Goal: Task Accomplishment & Management: Manage account settings

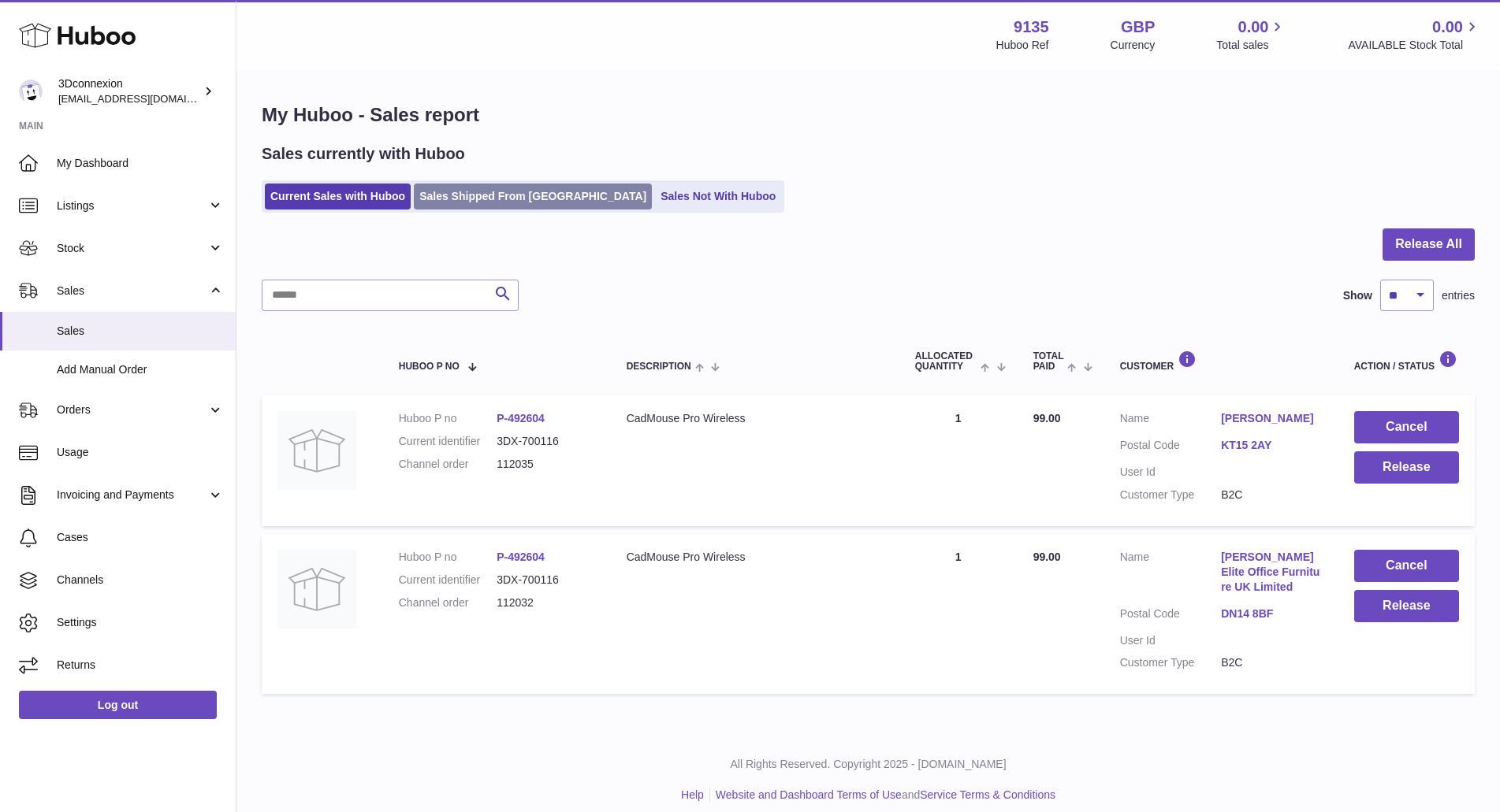
click at [497, 194] on link "Sales Shipped From Huboo" at bounding box center [533, 196] width 238 height 26
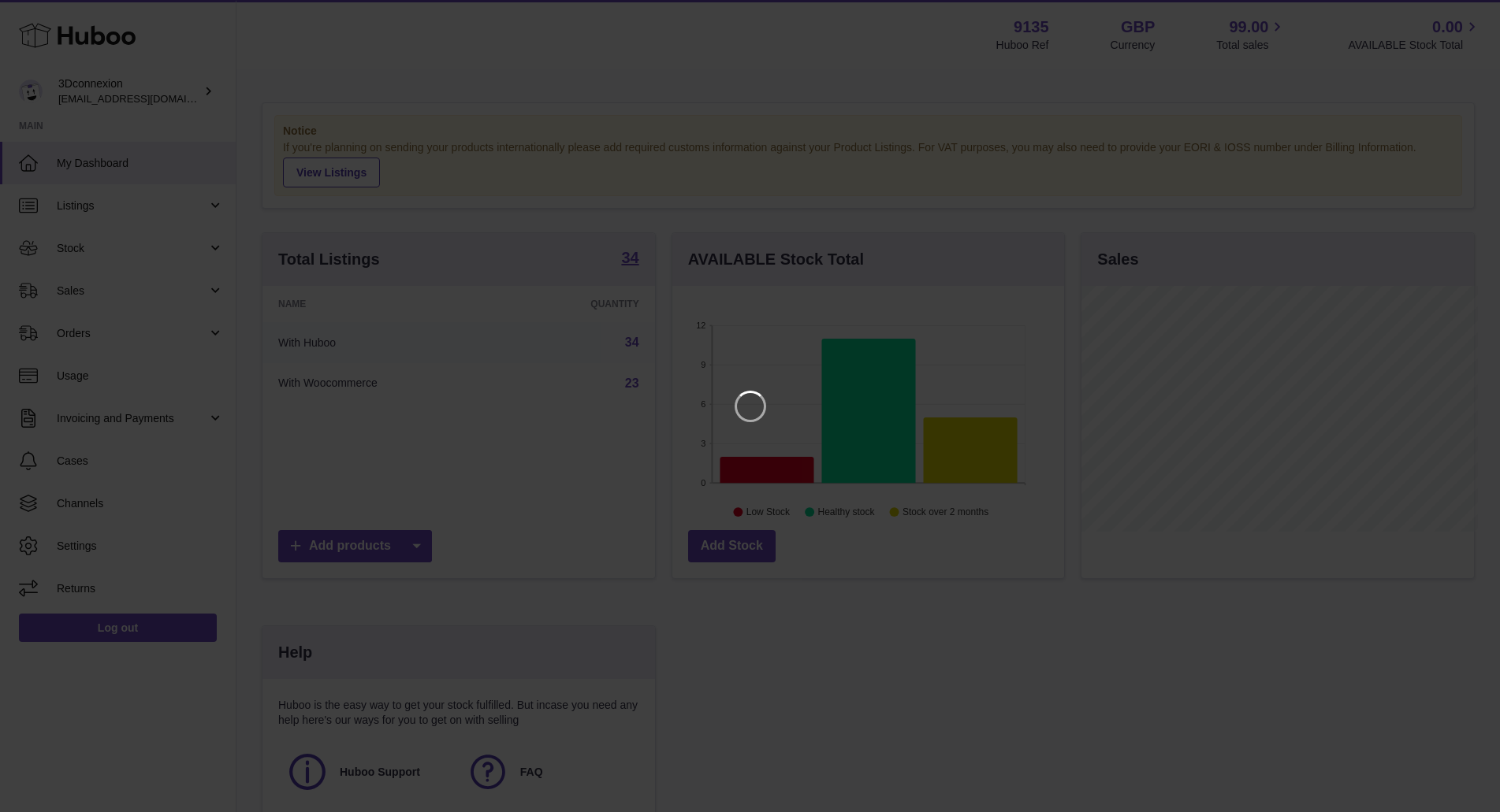
scroll to position [246, 397]
click at [1472, 13] on icon "Close" at bounding box center [1472, 13] width 13 height 13
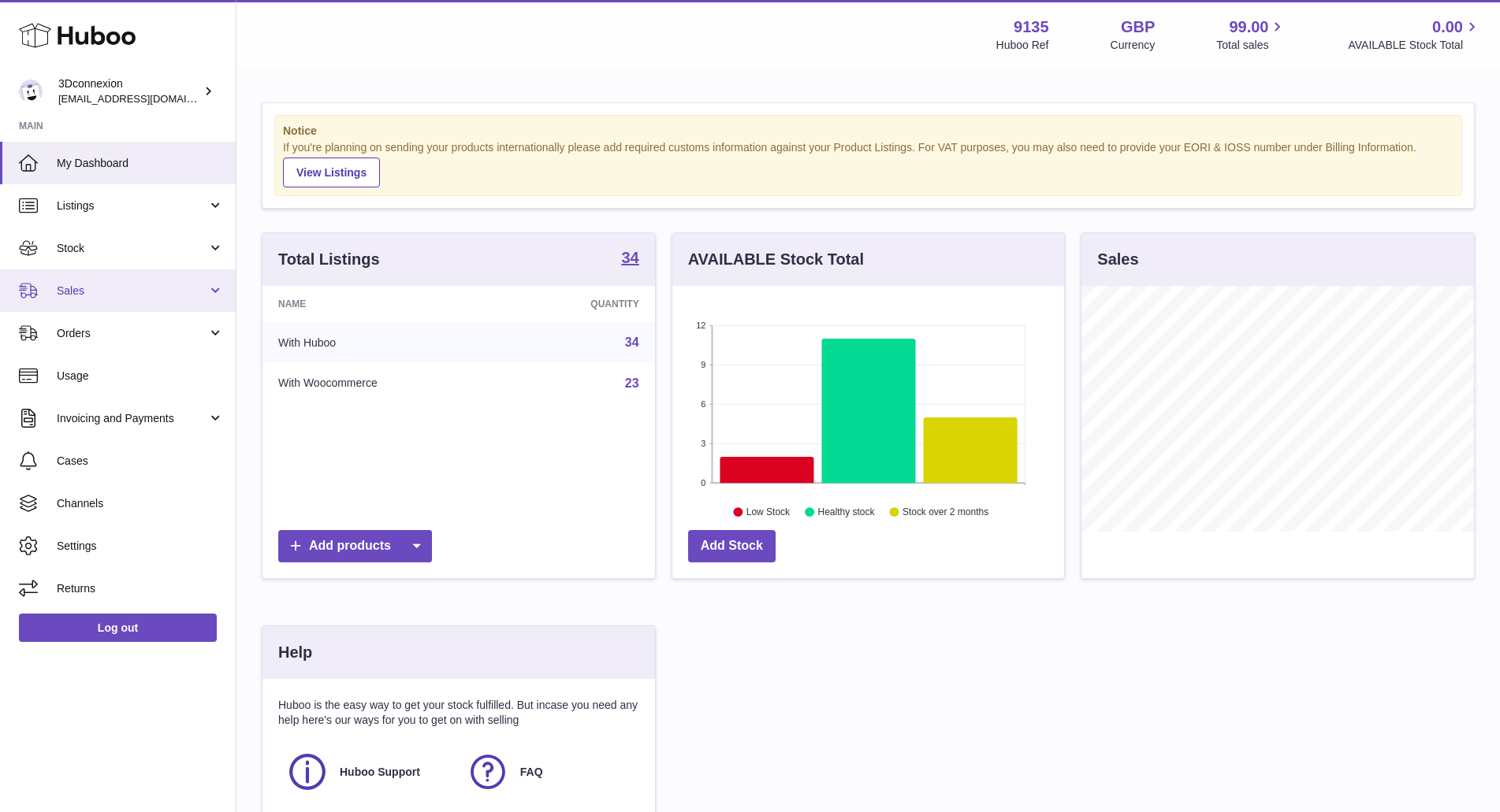
click at [83, 295] on span "Sales" at bounding box center [132, 291] width 150 height 15
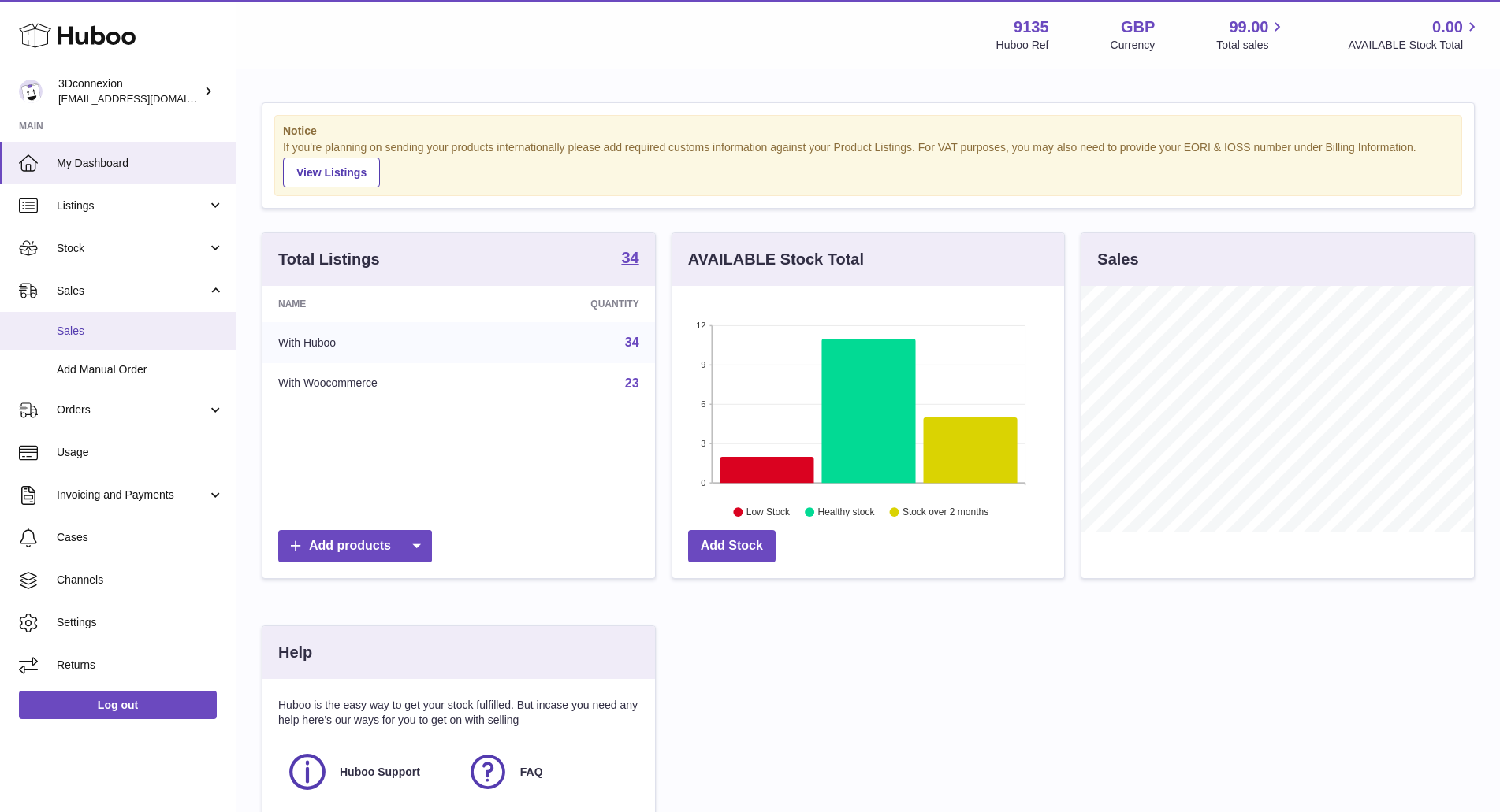
click at [81, 328] on span "Sales" at bounding box center [140, 331] width 167 height 15
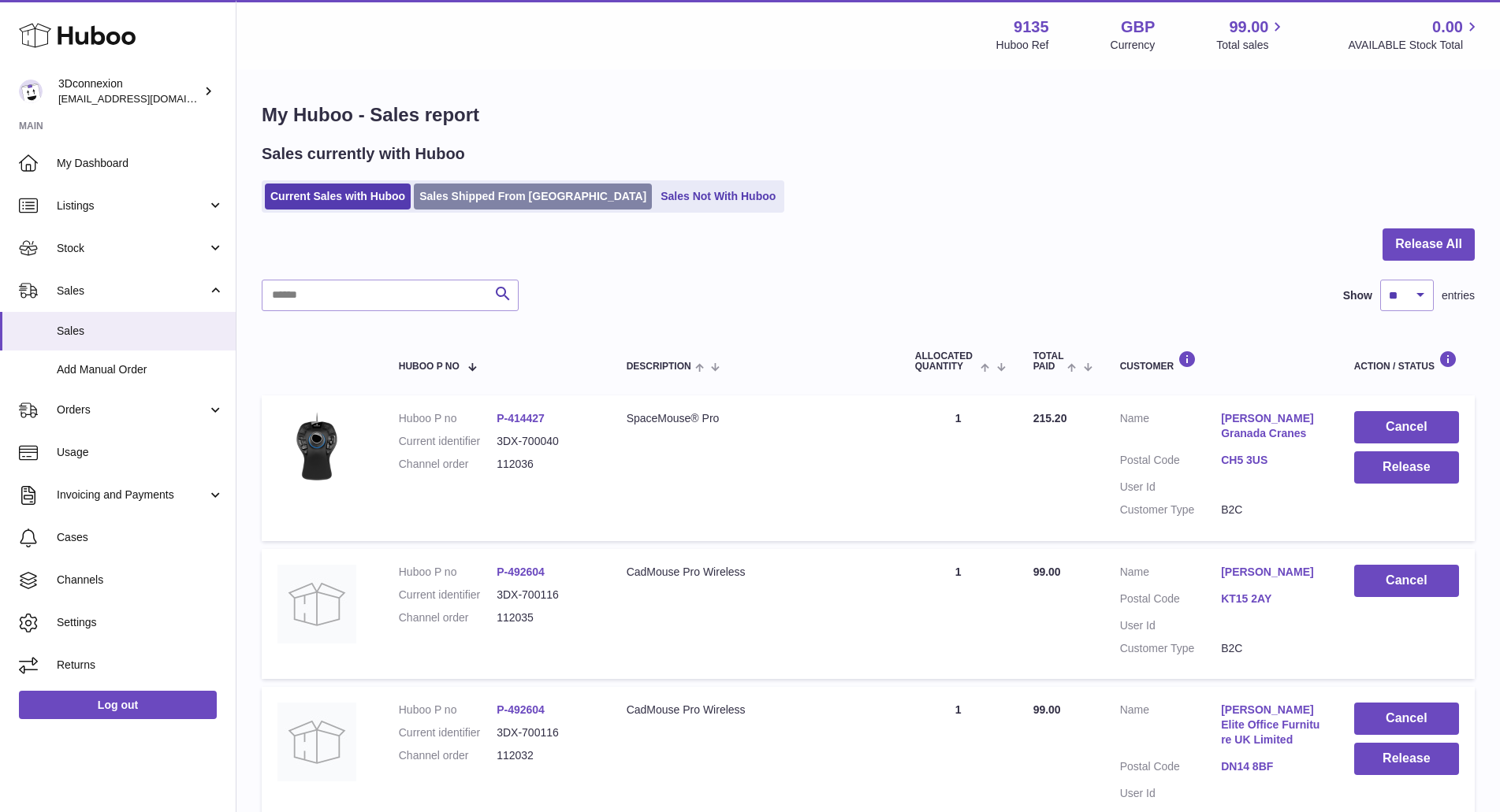
click at [497, 198] on link "Sales Shipped From [GEOGRAPHIC_DATA]" at bounding box center [533, 196] width 238 height 26
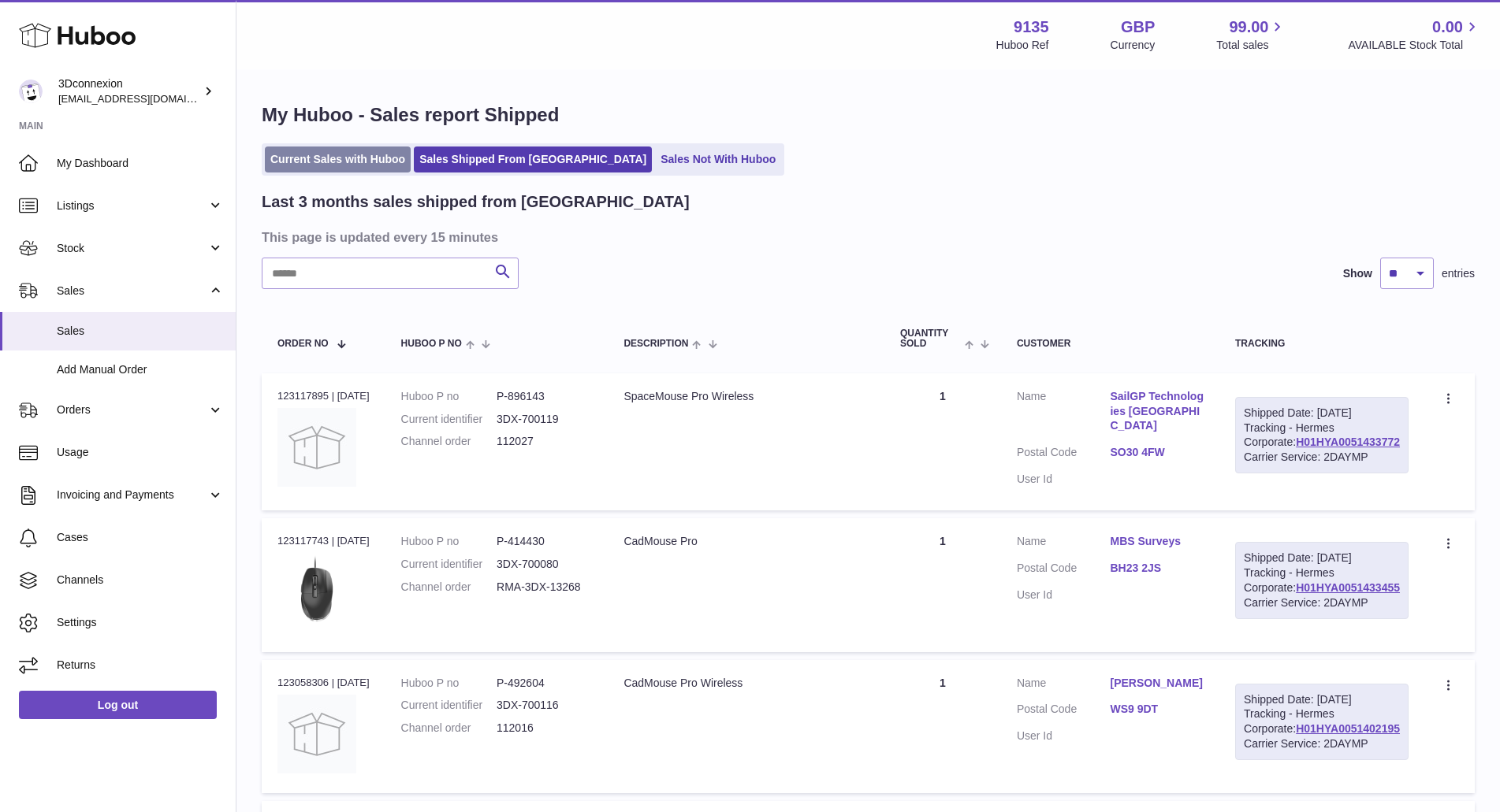
click at [316, 164] on link "Current Sales with Huboo" at bounding box center [337, 159] width 146 height 26
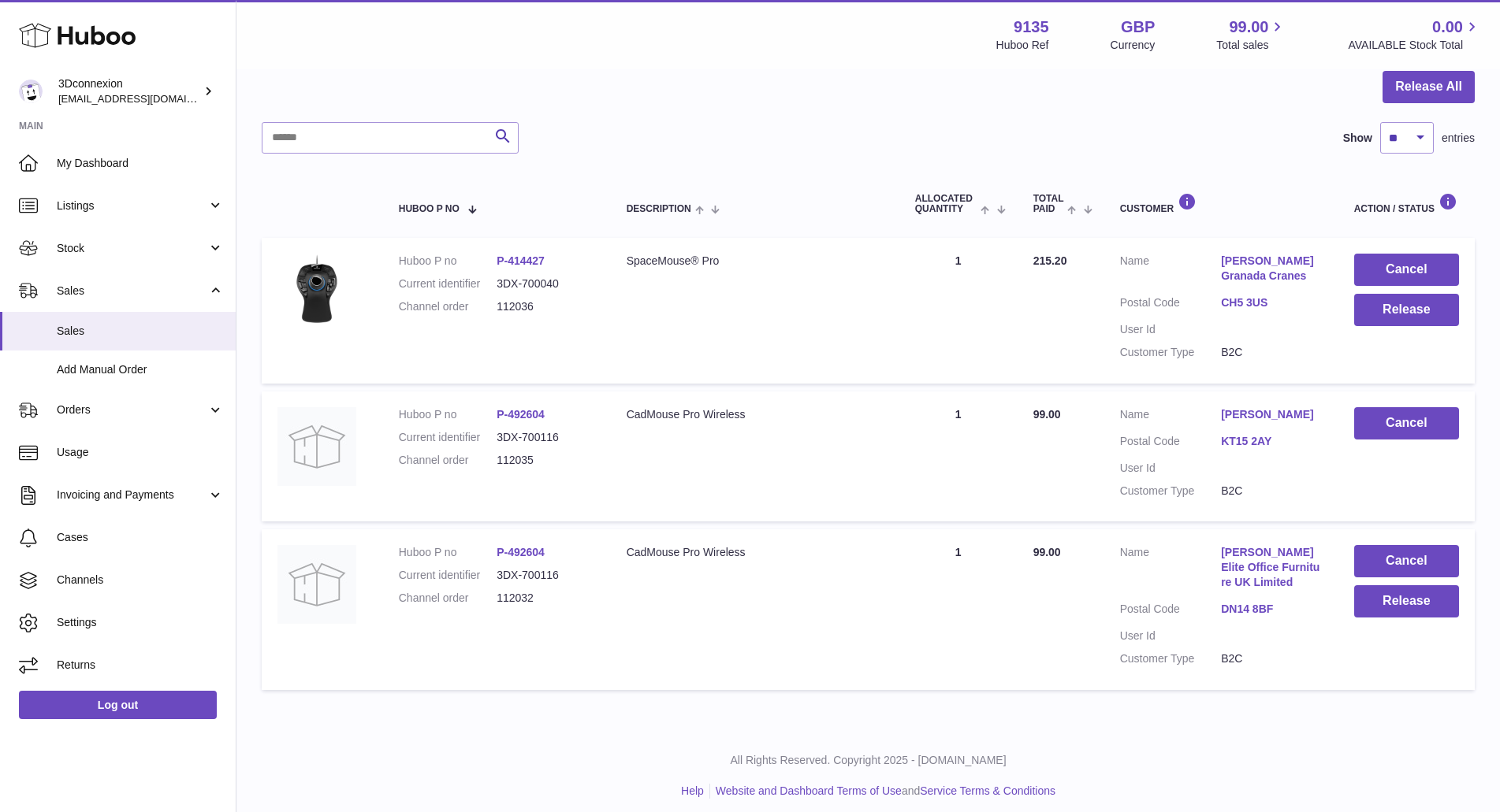
scroll to position [182, 0]
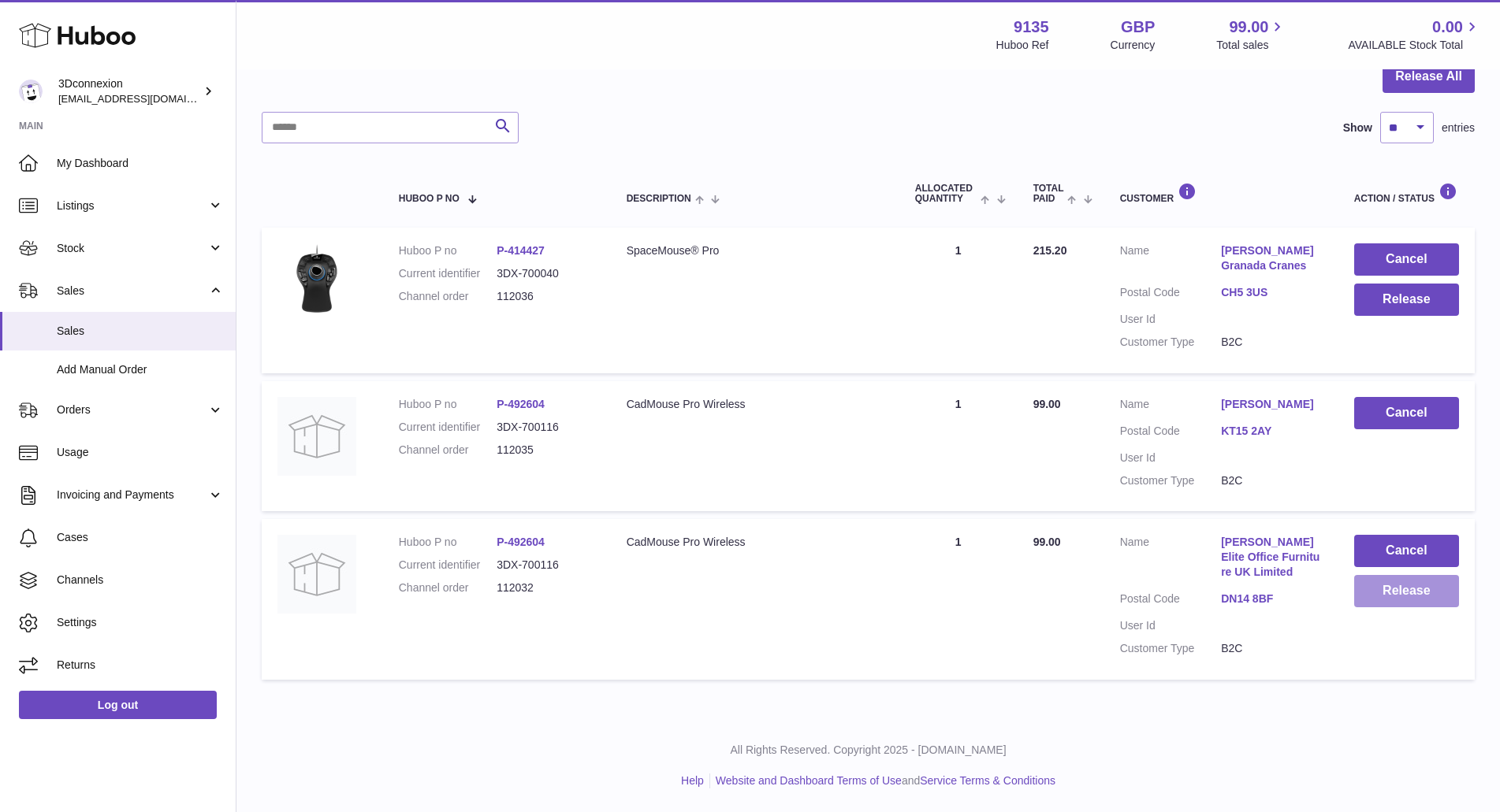
click at [1396, 598] on button "Release" at bounding box center [1407, 591] width 105 height 33
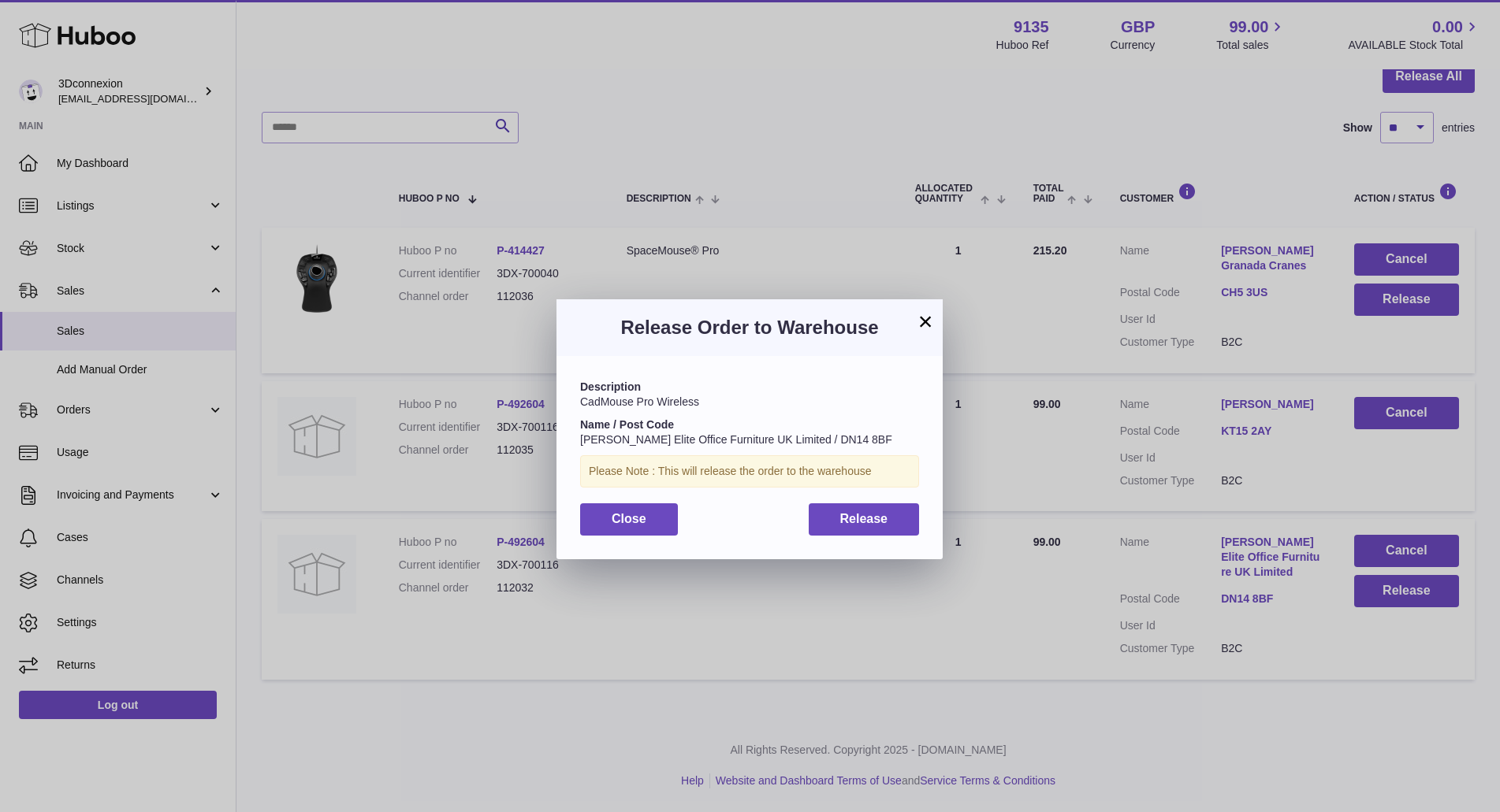
scroll to position [168, 0]
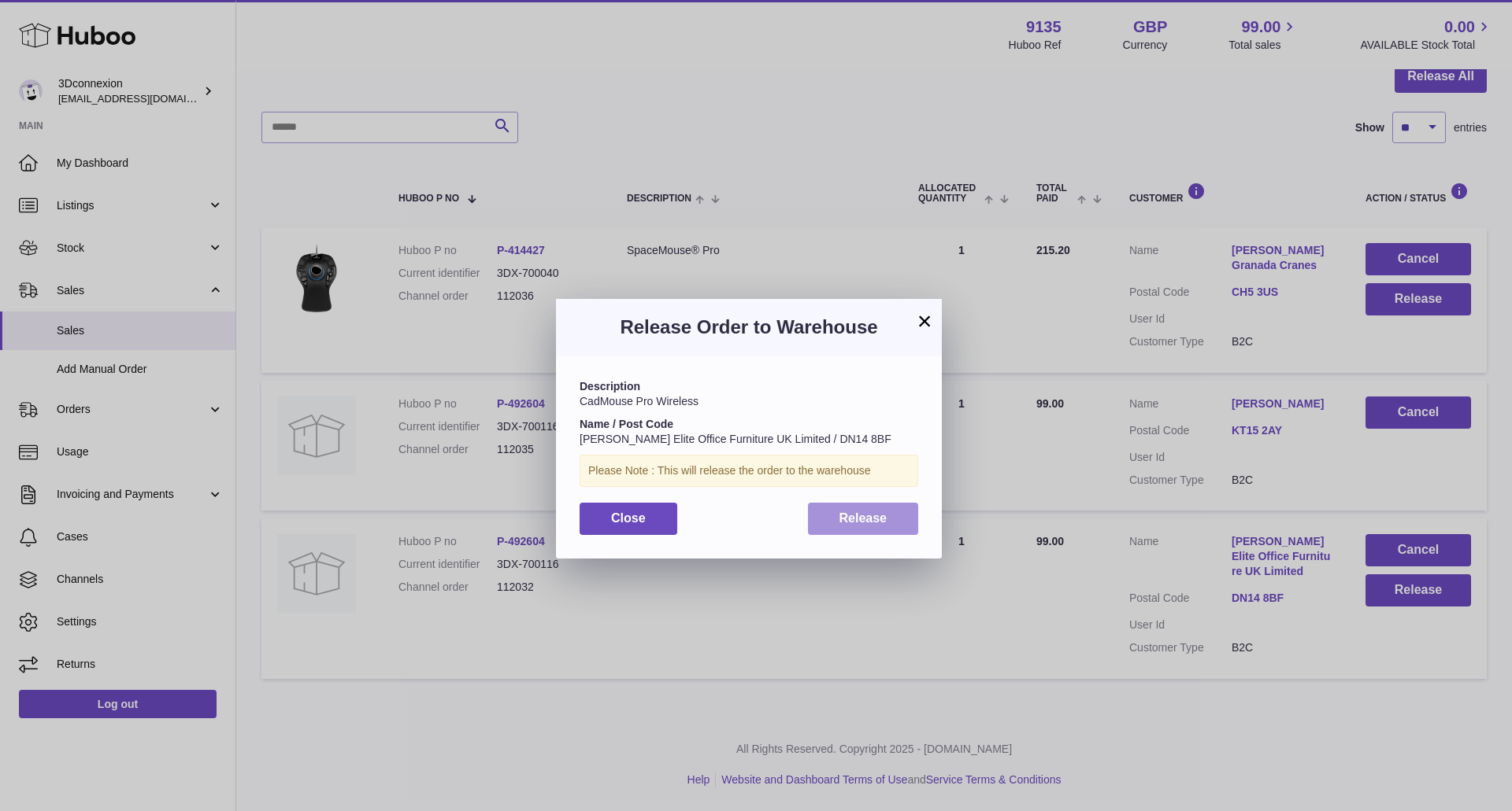
click at [877, 522] on span "Release" at bounding box center [863, 518] width 48 height 13
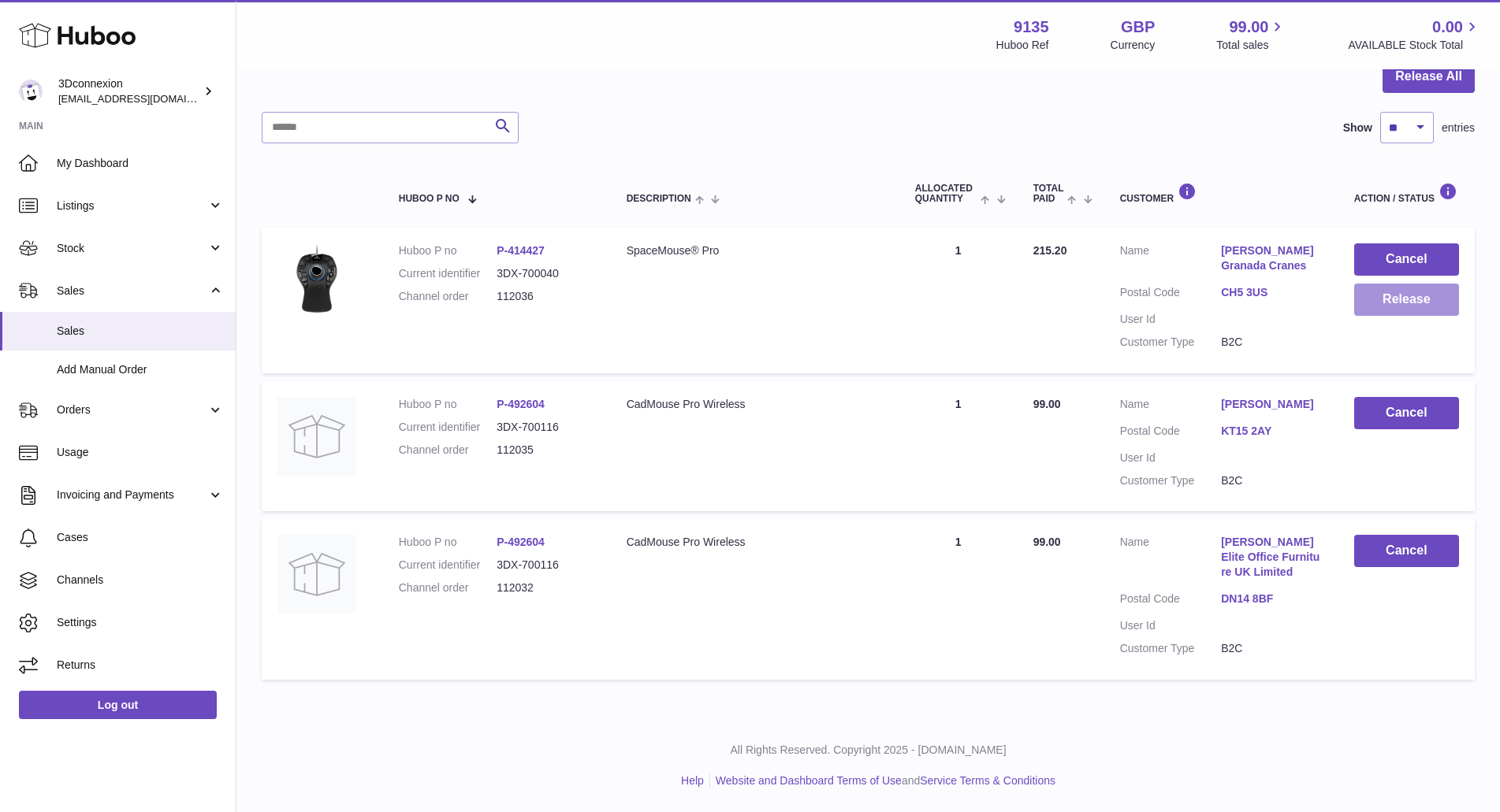
click at [1398, 299] on button "Release" at bounding box center [1407, 300] width 105 height 33
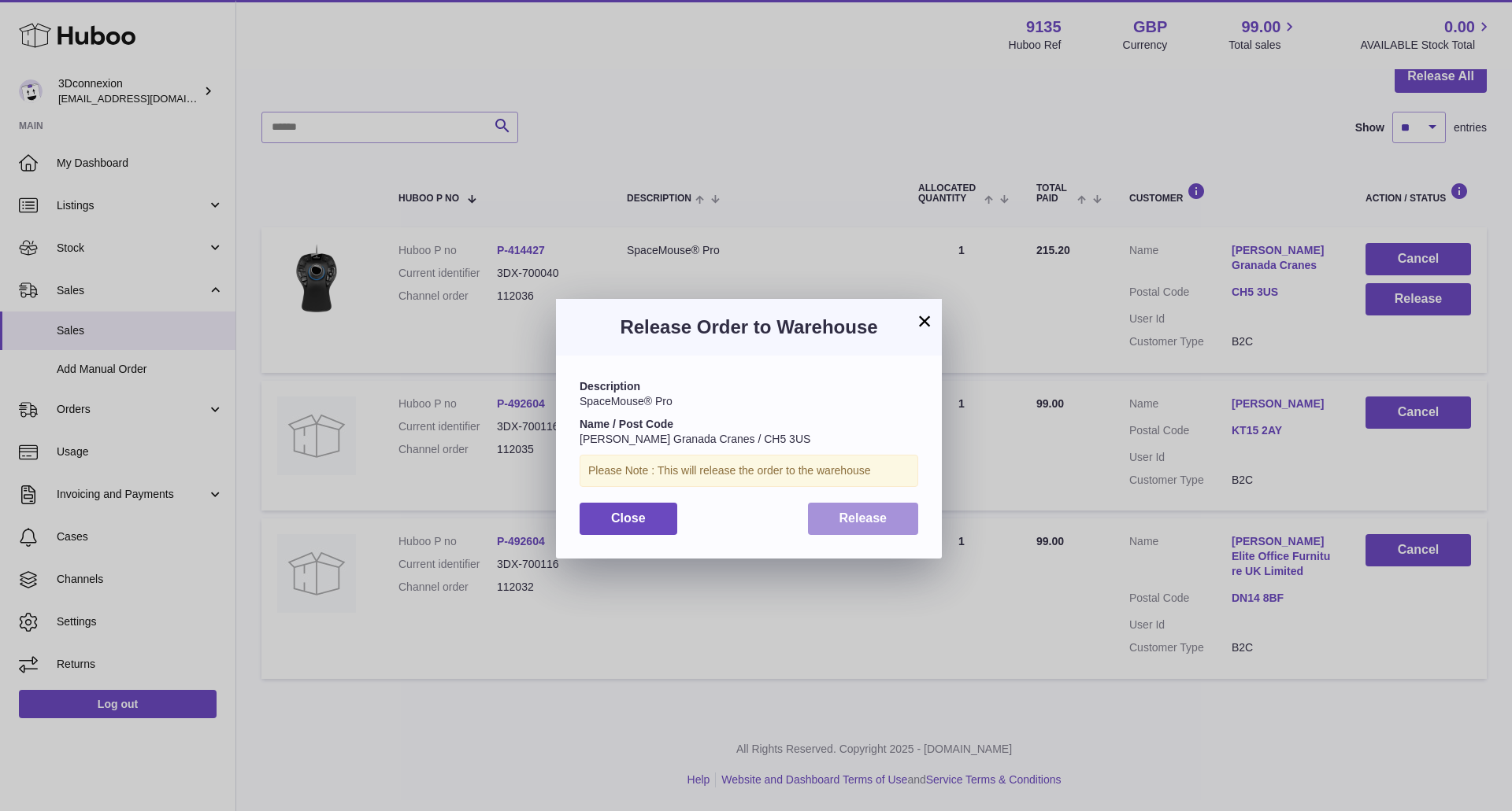
click at [869, 519] on span "Release" at bounding box center [863, 518] width 48 height 13
